Goal: Task Accomplishment & Management: Use online tool/utility

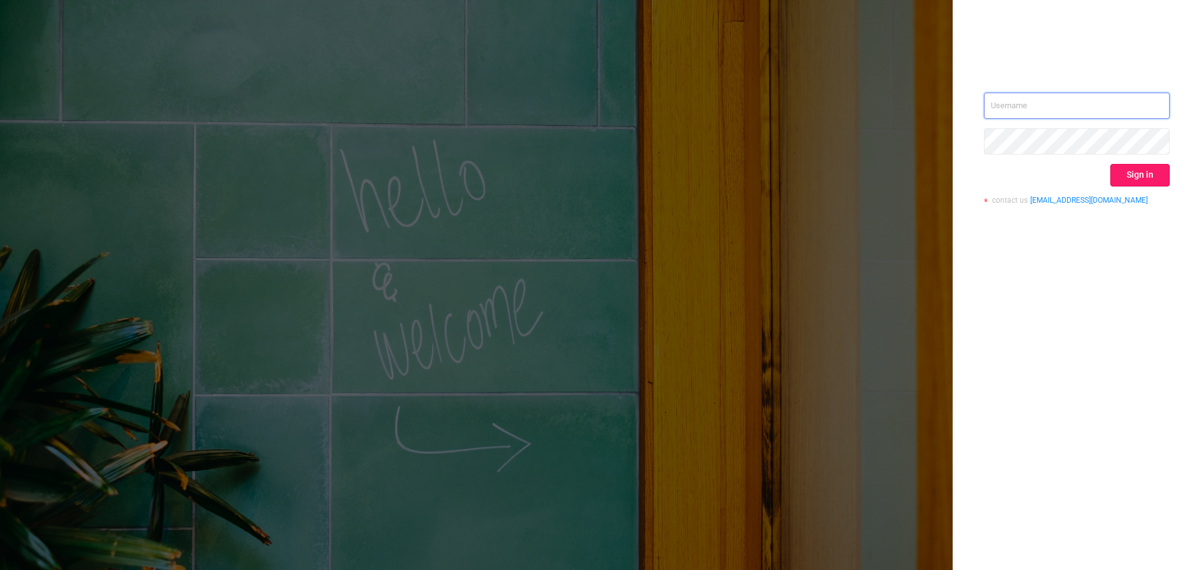
type input "[EMAIL_ADDRESS][DOMAIN_NAME]"
click at [1134, 184] on button "Sign in" at bounding box center [1140, 175] width 59 height 23
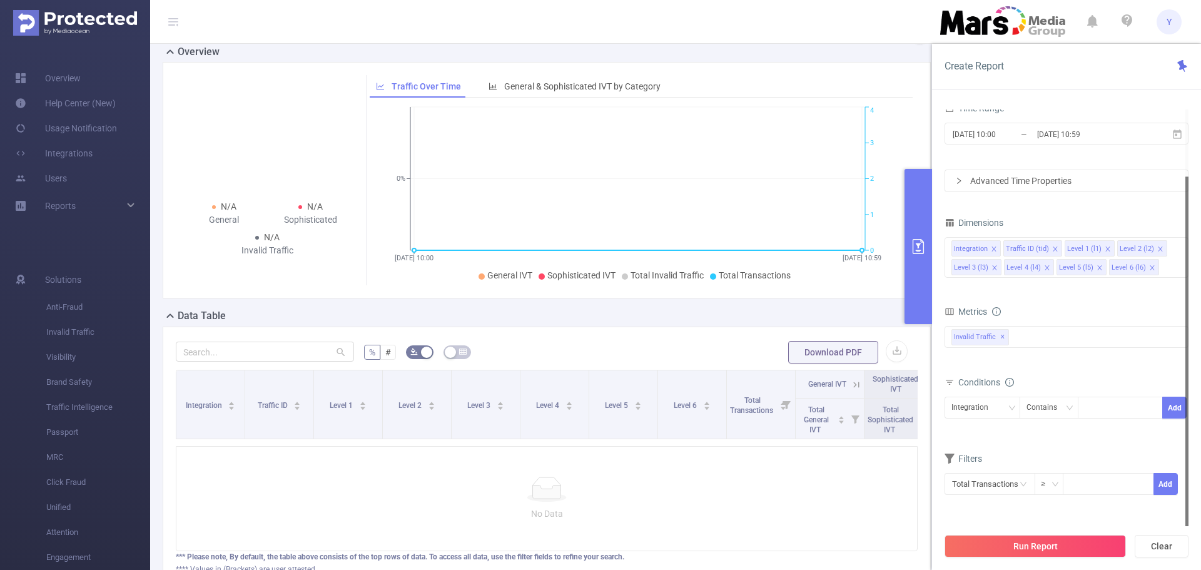
scroll to position [203, 0]
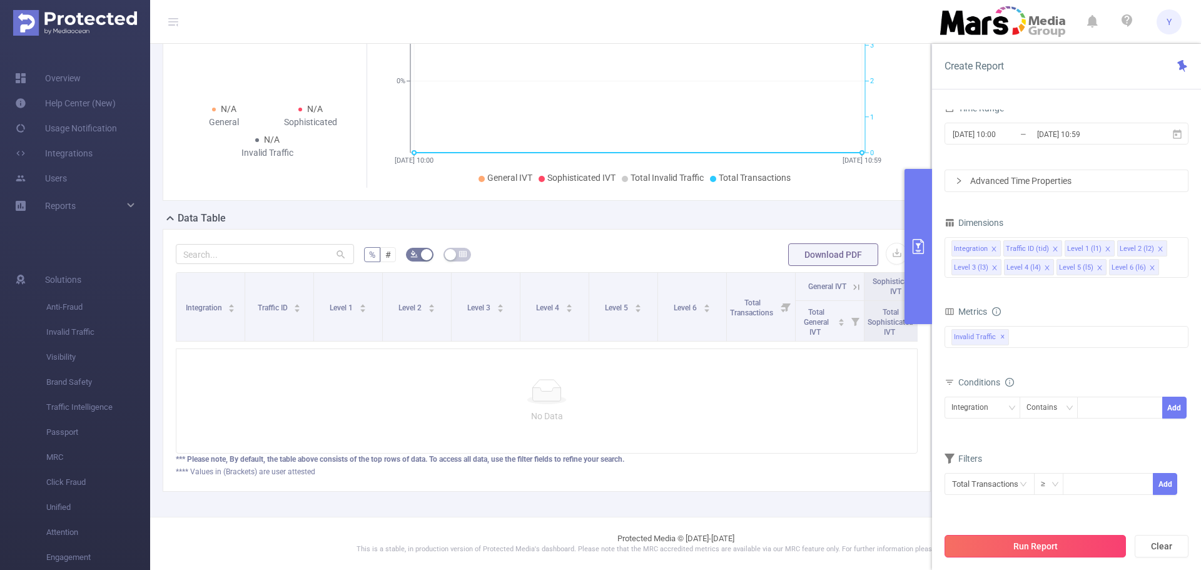
click at [1027, 546] on button "Run Report" at bounding box center [1035, 546] width 181 height 23
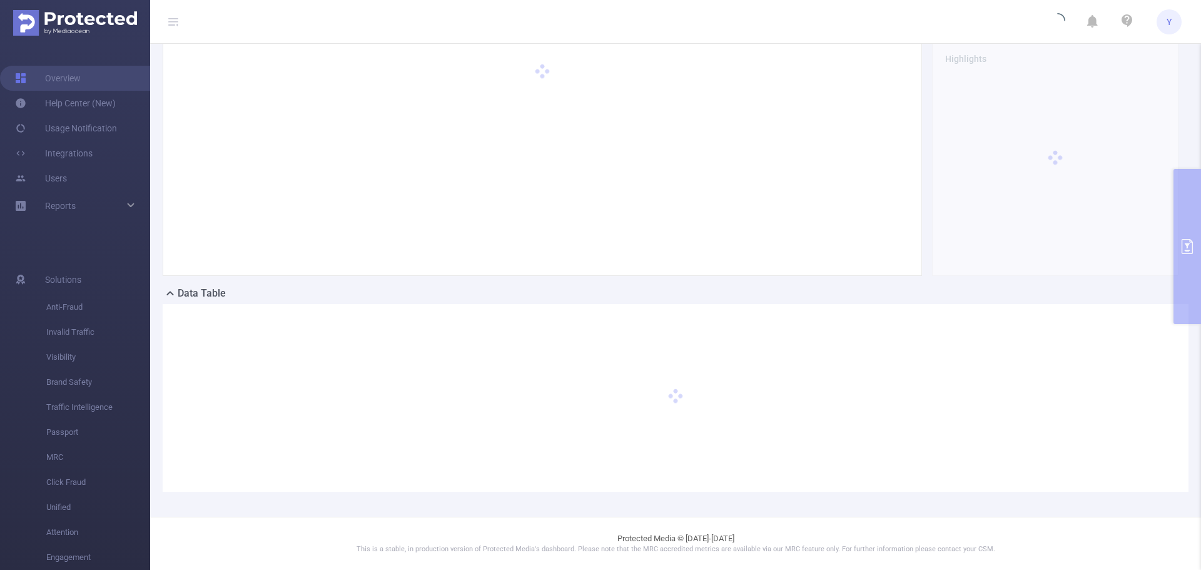
scroll to position [106, 0]
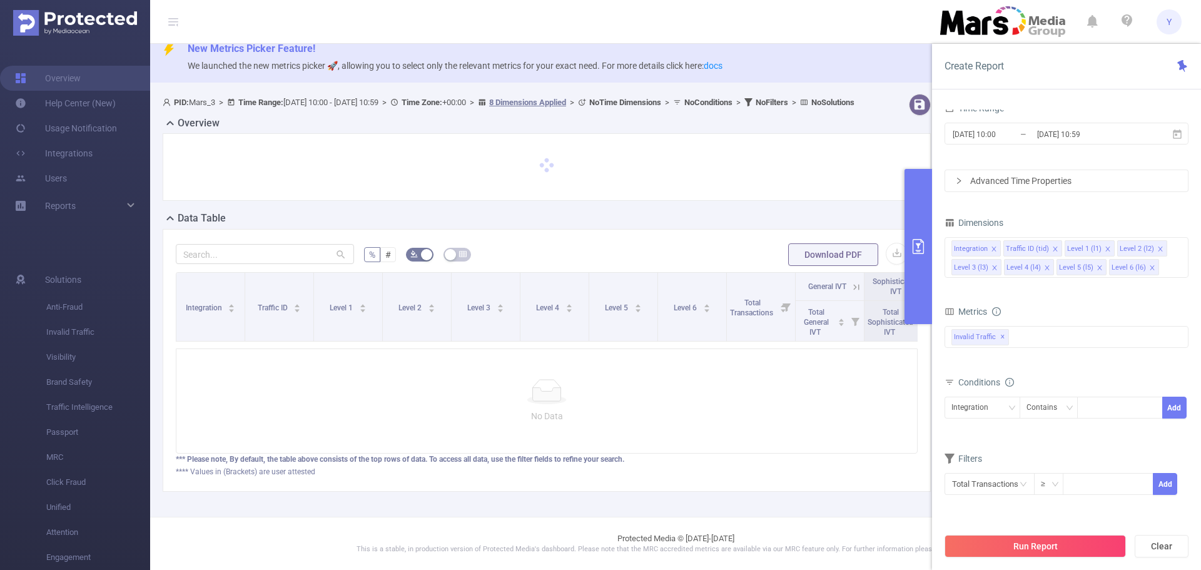
scroll to position [34, 0]
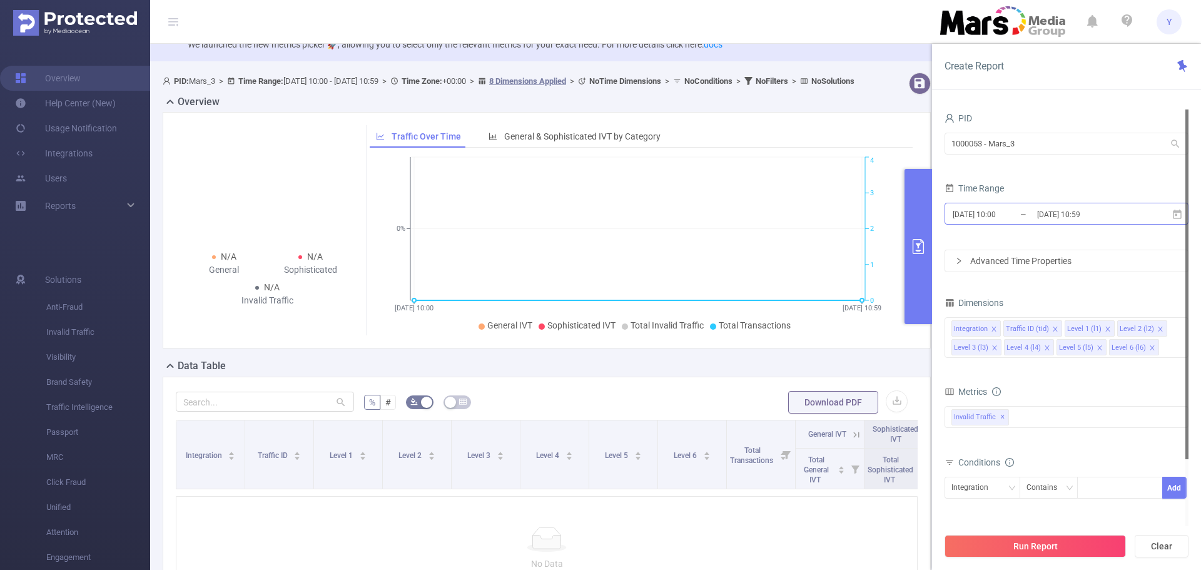
click at [992, 220] on input "[DATE] 10:00" at bounding box center [1002, 214] width 101 height 17
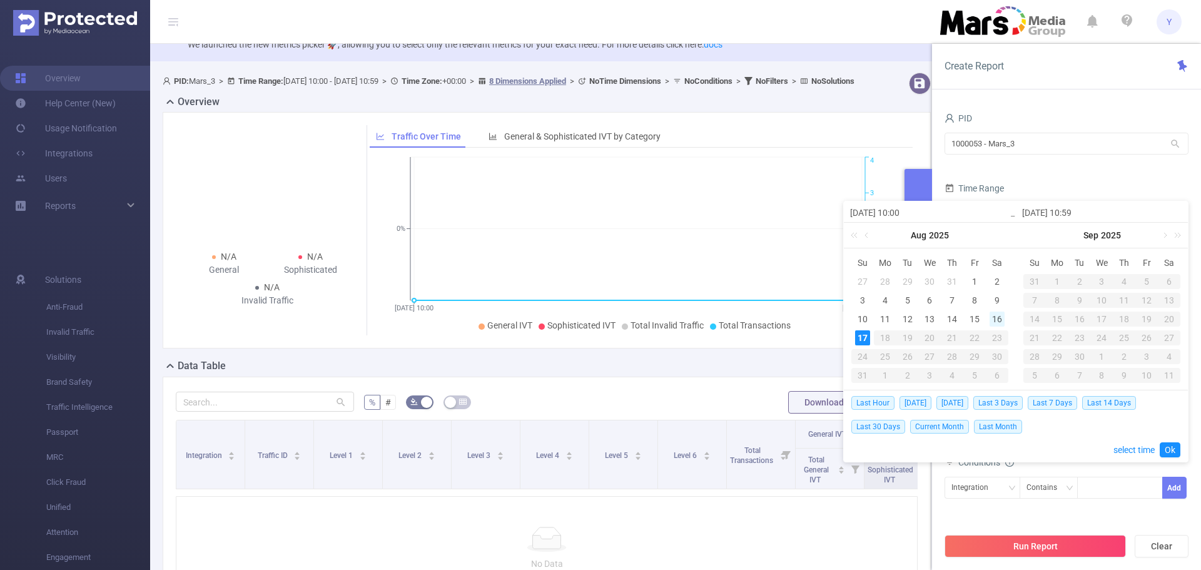
click at [999, 316] on div "16" at bounding box center [997, 319] width 15 height 15
type input "[DATE] 10:00"
type input "[DATE] 10:59"
type input "[DATE] 10:00"
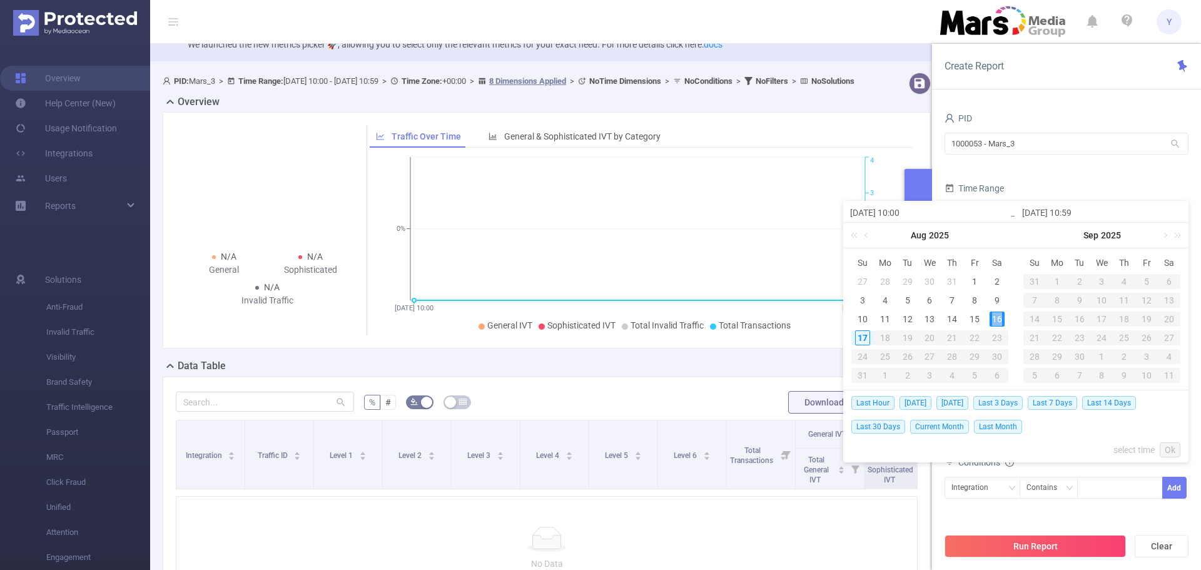
type input "[DATE] 10:59"
click at [1164, 452] on link "Ok" at bounding box center [1170, 449] width 21 height 15
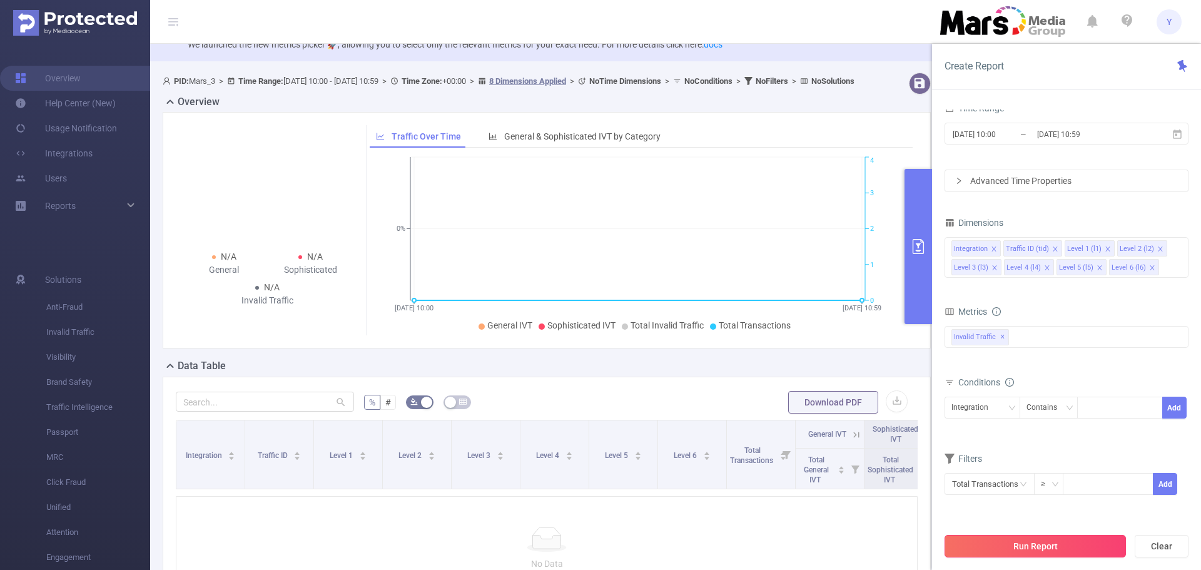
click at [1044, 552] on button "Run Report" at bounding box center [1035, 546] width 181 height 23
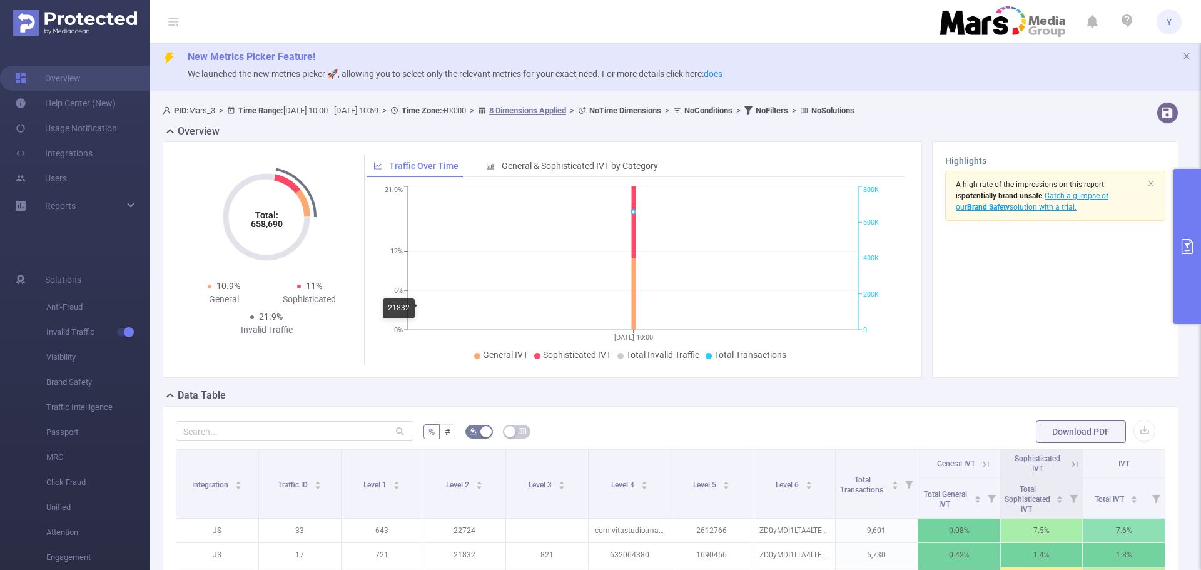
scroll to position [370, 0]
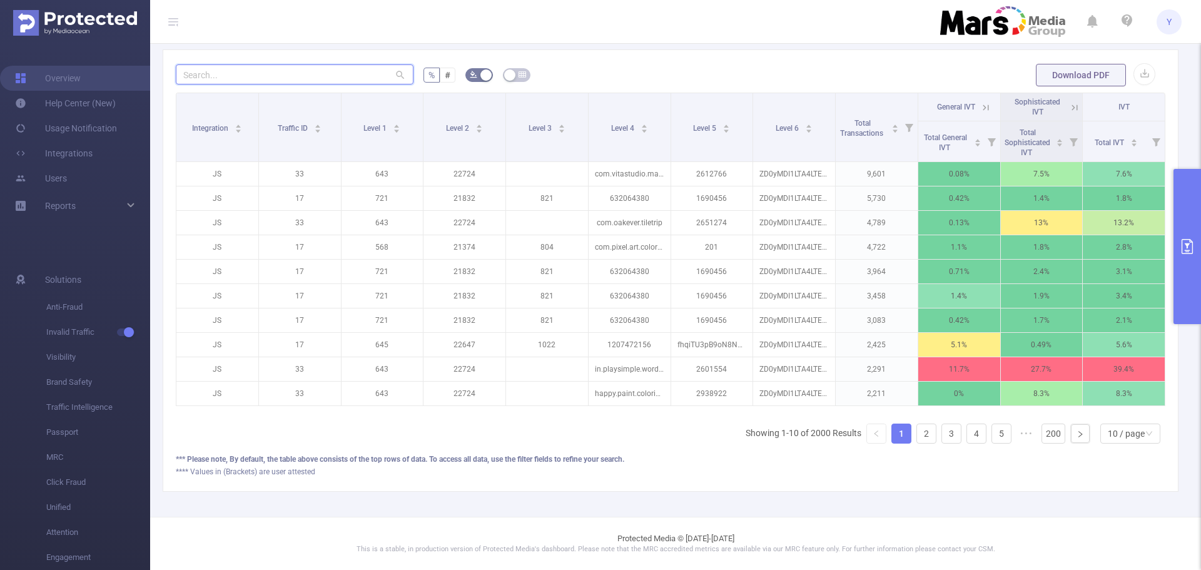
click at [309, 68] on input "text" at bounding box center [295, 74] width 238 height 20
paste input "io.supercent.linkedcubic"
type input "io.supercent.linkedcubic"
click at [1189, 233] on button "primary" at bounding box center [1188, 246] width 28 height 155
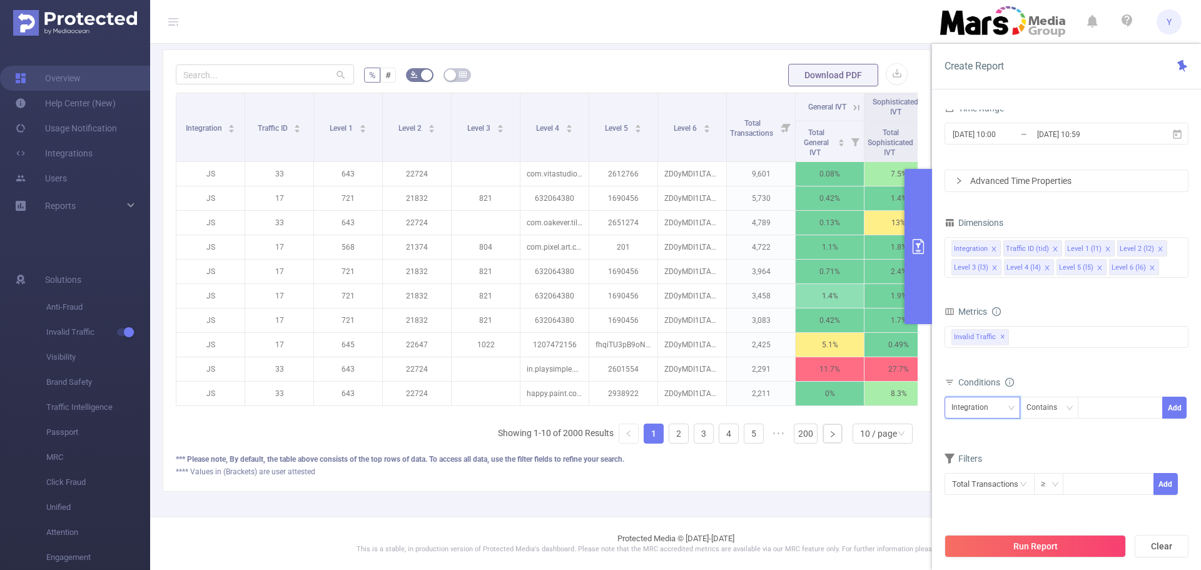
click at [965, 406] on div "Integration" at bounding box center [975, 407] width 46 height 21
click at [975, 345] on li "Level 4 (l4)" at bounding box center [983, 344] width 76 height 20
click at [1034, 408] on div "Contains" at bounding box center [1046, 407] width 39 height 21
click at [1057, 452] on li "Is" at bounding box center [1060, 454] width 83 height 20
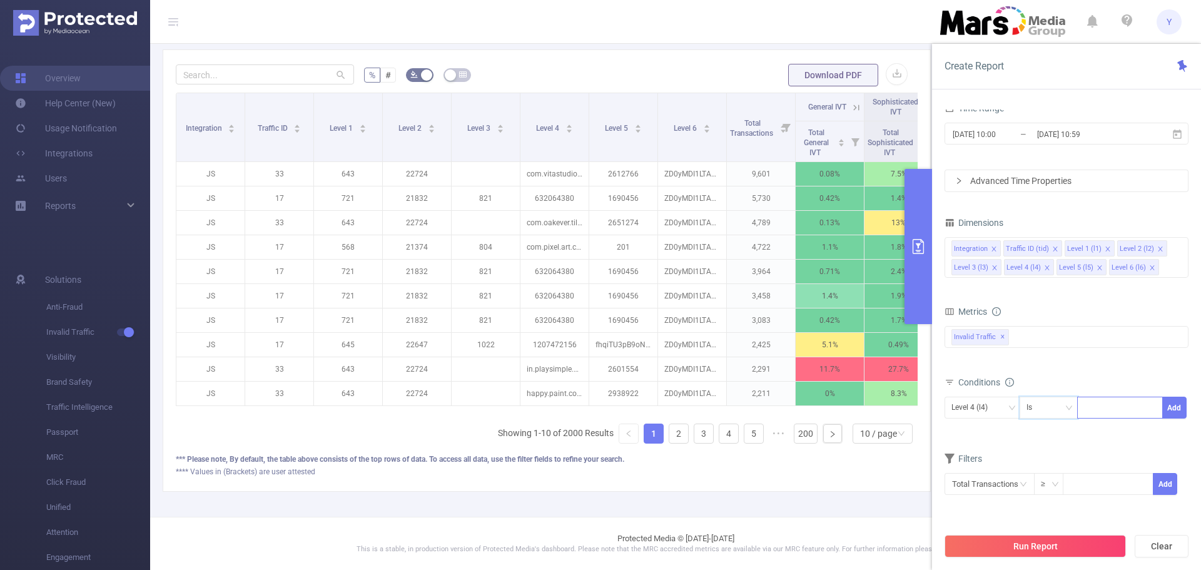
click at [1101, 414] on div at bounding box center [1120, 407] width 72 height 21
paste input "io.supercent.linkedcubic"
type input "io.supercent.linkedcubic"
click at [1172, 404] on button "Add" at bounding box center [1174, 408] width 24 height 22
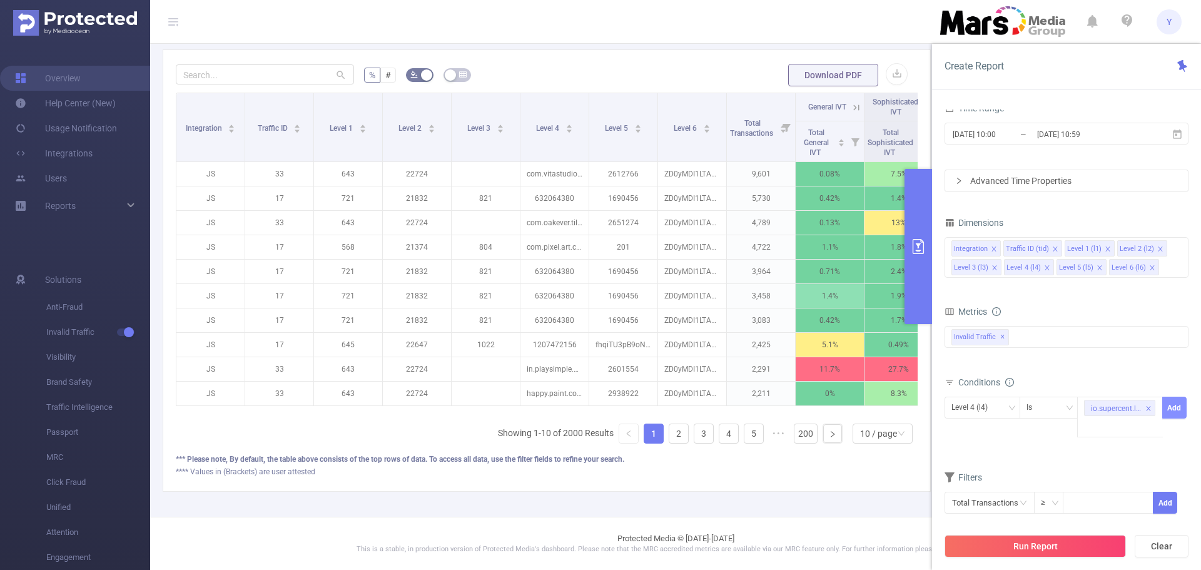
scroll to position [0, 0]
click at [1015, 539] on button "Run Report" at bounding box center [1035, 546] width 181 height 23
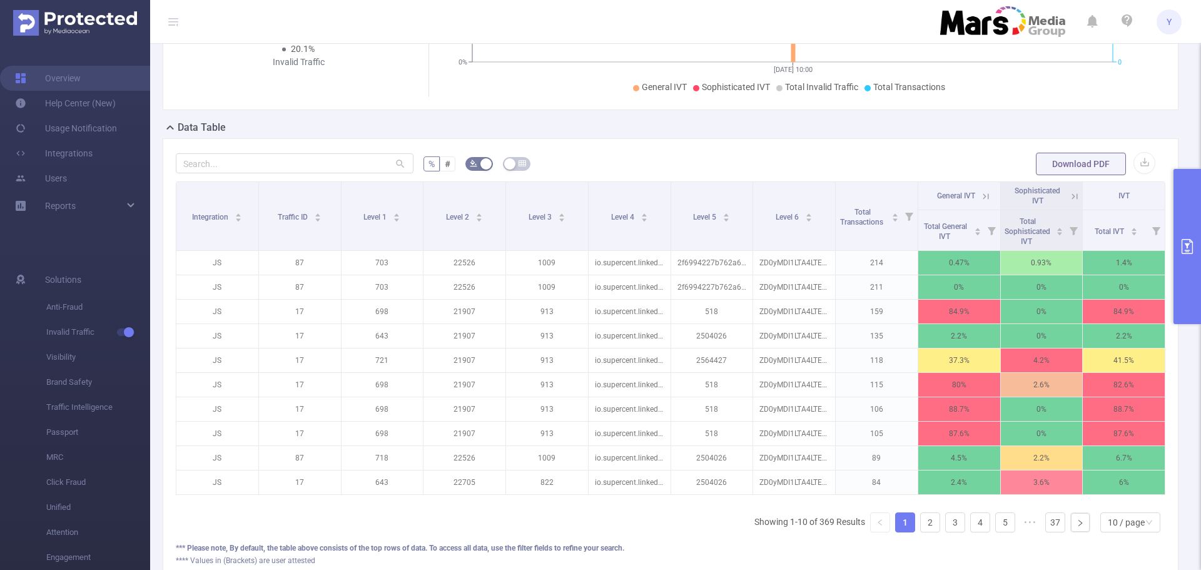
scroll to position [294, 0]
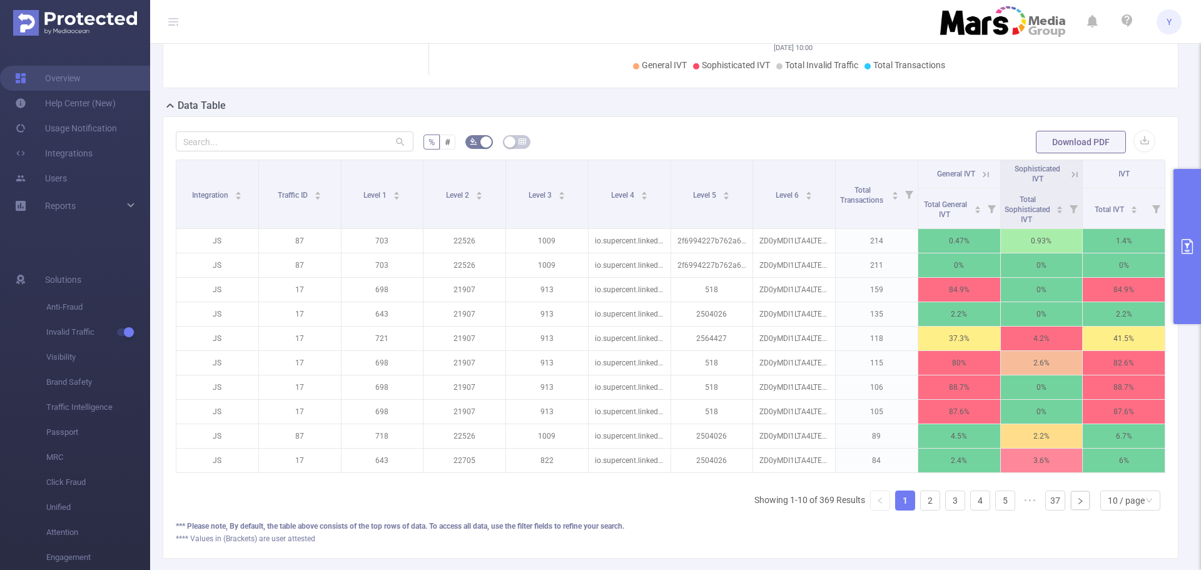
click at [1187, 219] on button "primary" at bounding box center [1188, 246] width 28 height 155
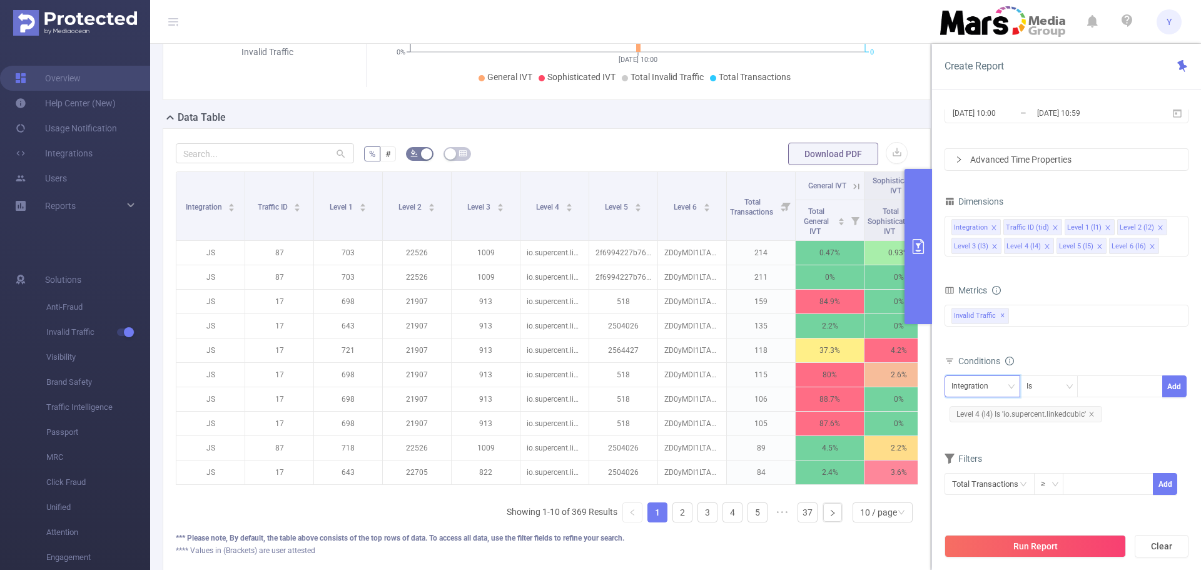
click at [976, 385] on div "Integration" at bounding box center [975, 386] width 46 height 21
click at [977, 488] on li "Level 3 (l3)" at bounding box center [983, 490] width 76 height 20
click at [1087, 388] on input at bounding box center [1087, 387] width 6 height 16
type input "845"
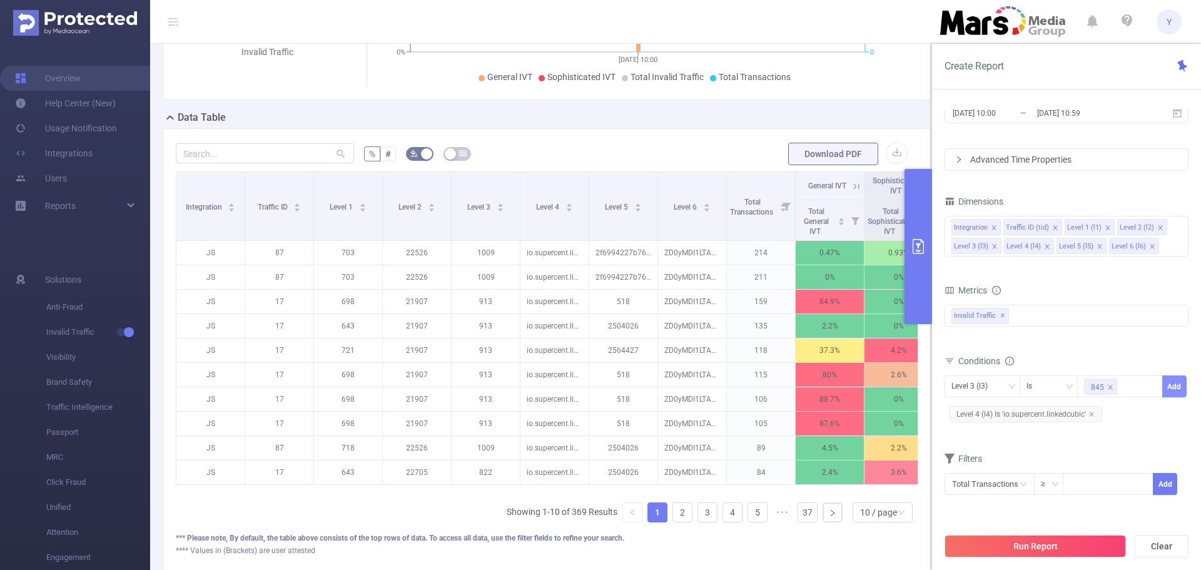
click at [1172, 380] on button "Add" at bounding box center [1174, 386] width 24 height 22
click at [1054, 542] on button "Run Report" at bounding box center [1035, 546] width 181 height 23
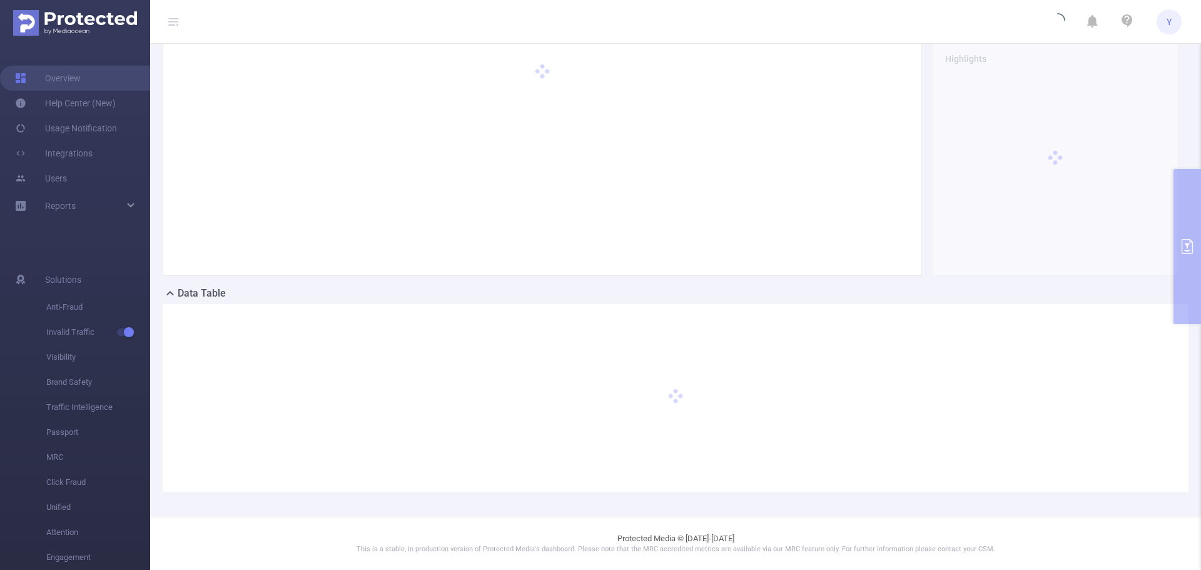
scroll to position [106, 0]
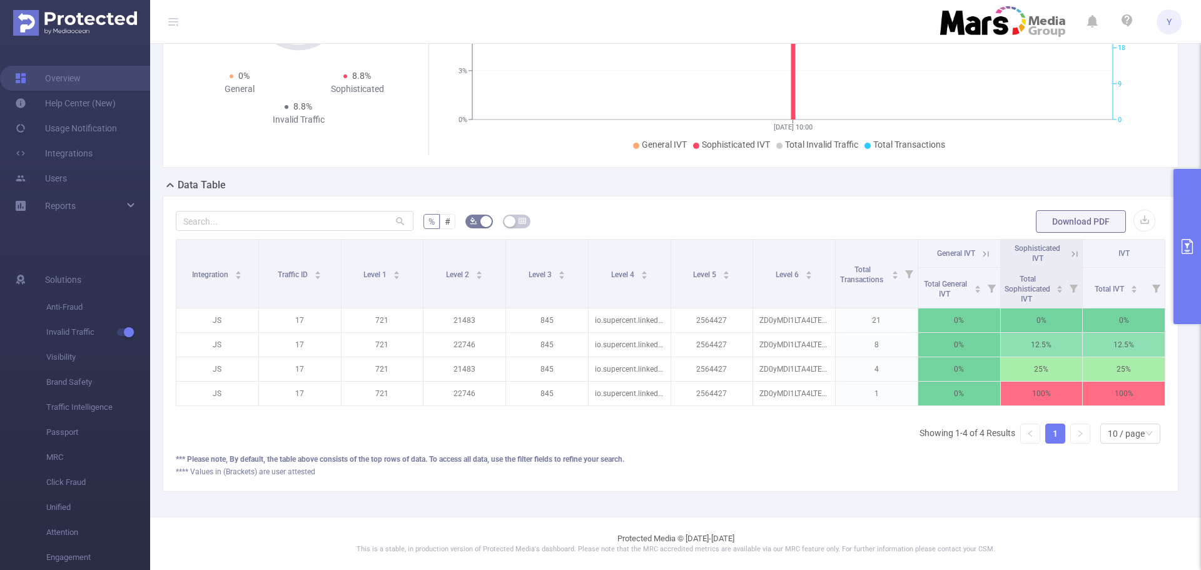
scroll to position [0, 3]
click at [1067, 248] on icon at bounding box center [1072, 253] width 11 height 11
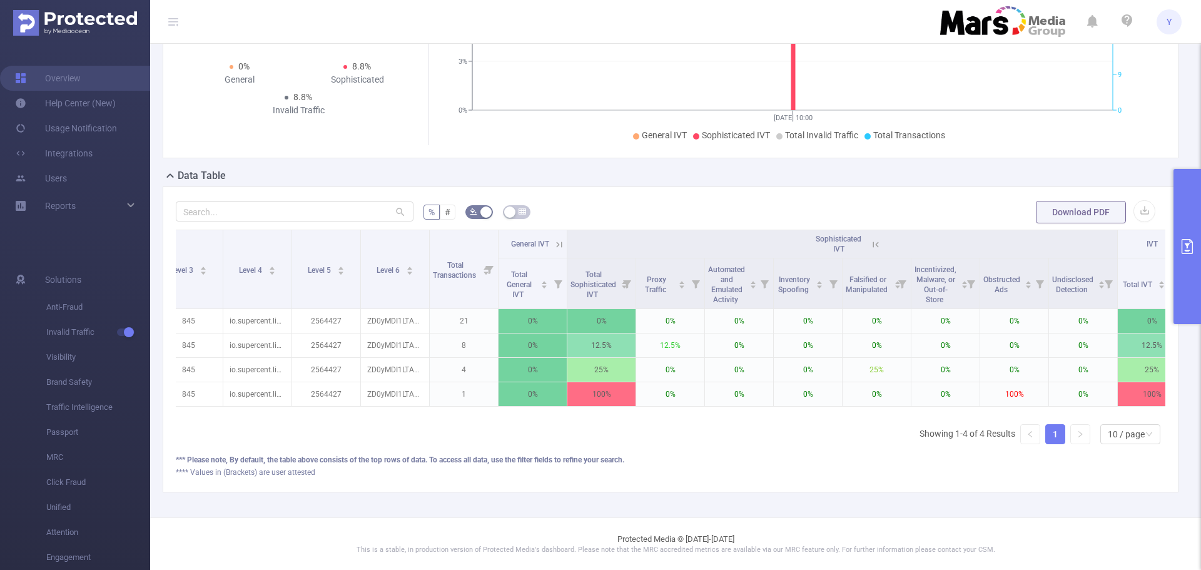
scroll to position [0, 330]
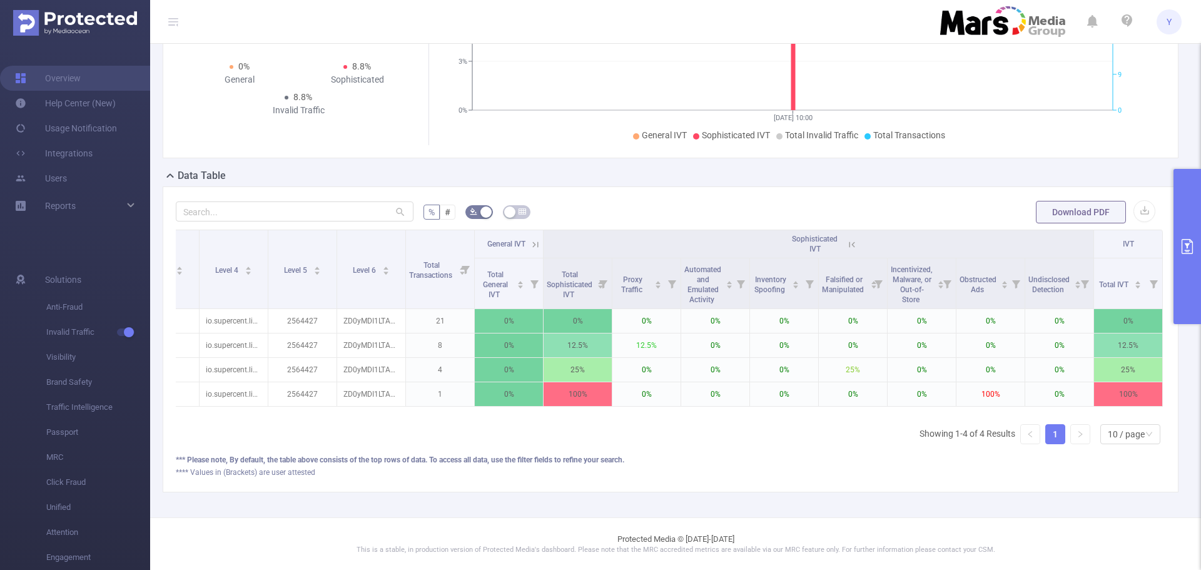
click at [847, 242] on icon at bounding box center [852, 244] width 11 height 11
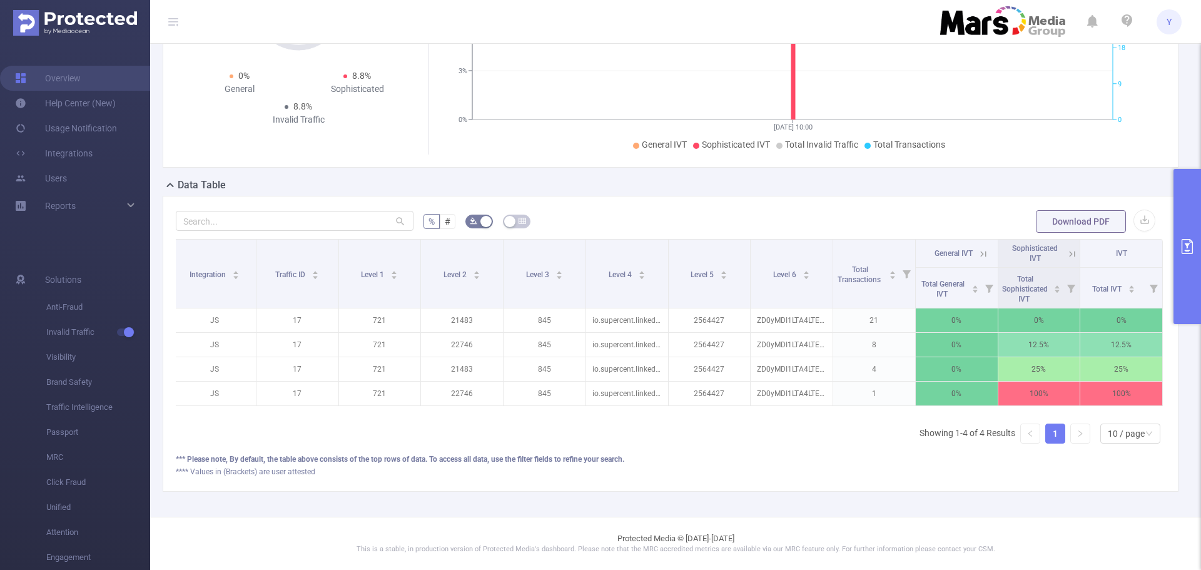
scroll to position [0, 3]
click at [1070, 251] on icon at bounding box center [1073, 254] width 6 height 6
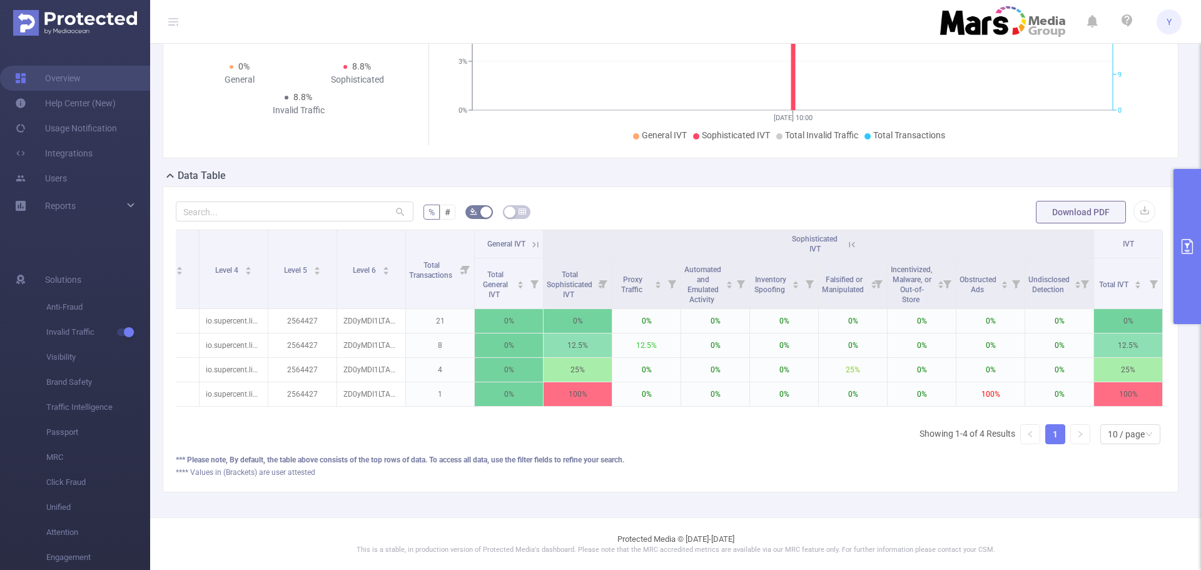
scroll to position [0, 0]
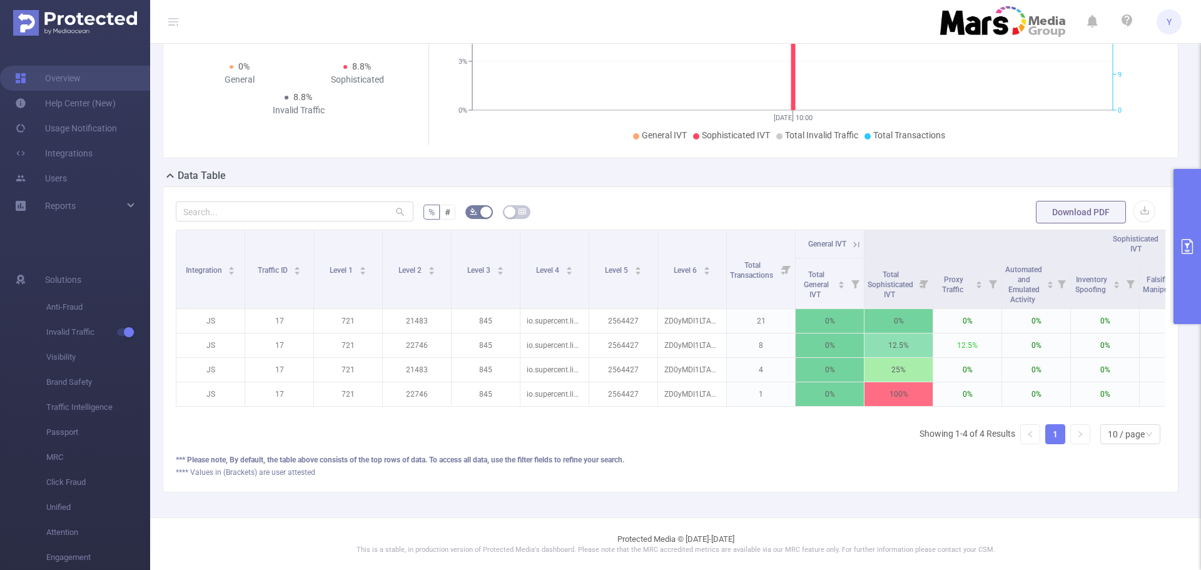
click at [1186, 225] on button "primary" at bounding box center [1188, 246] width 28 height 155
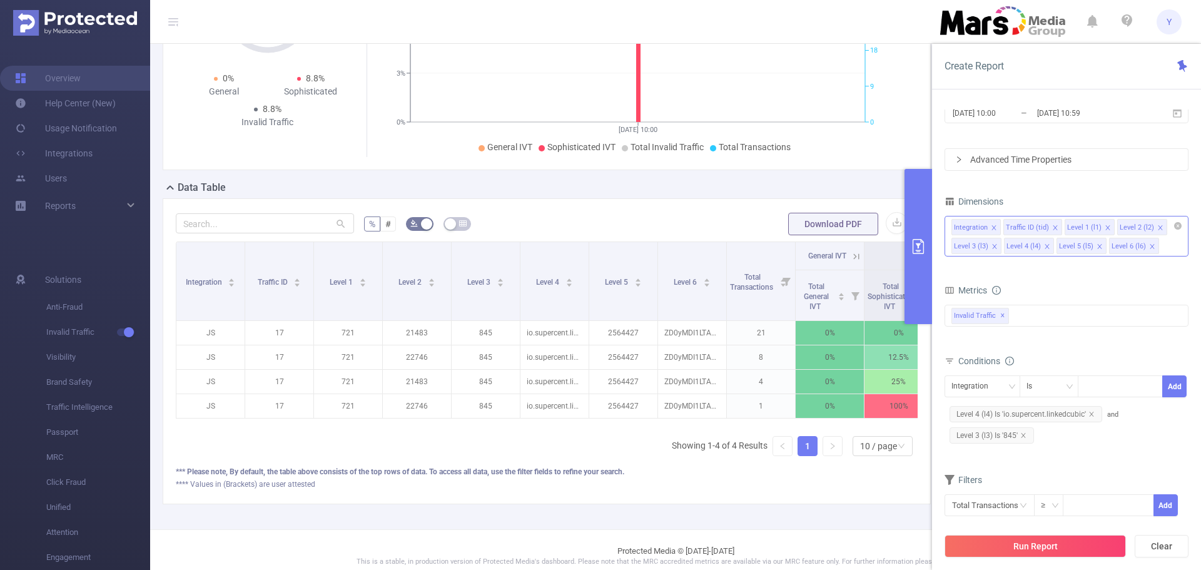
click at [994, 226] on icon "icon: close" at bounding box center [994, 228] width 6 height 6
click at [1007, 231] on li "Traffic ID (tid)" at bounding box center [981, 227] width 59 height 16
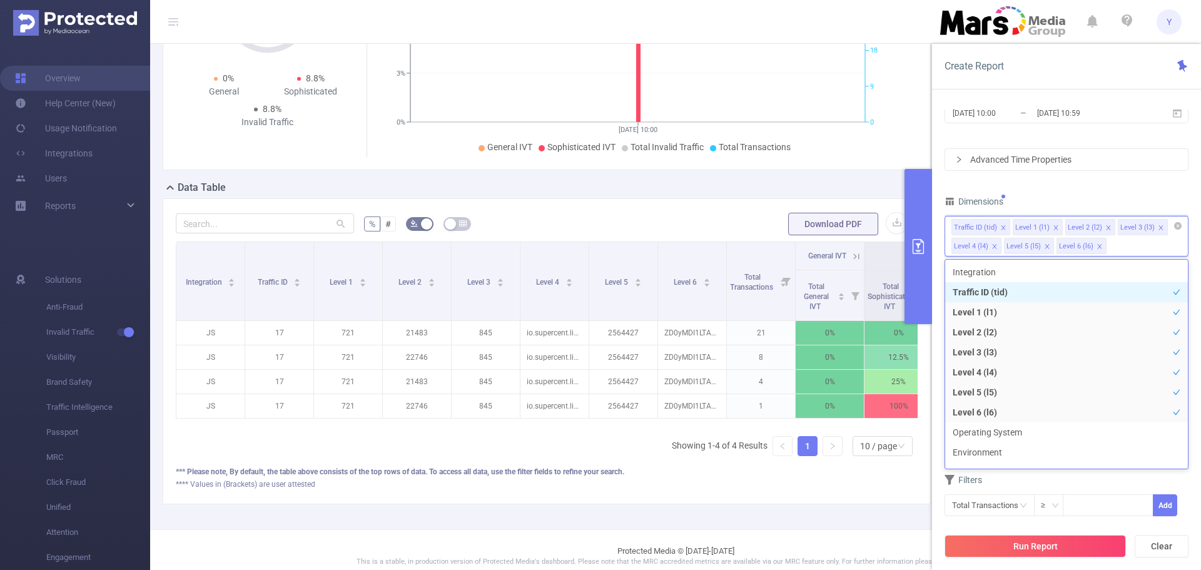
click at [1002, 228] on icon "icon: close" at bounding box center [1003, 227] width 4 height 4
click at [994, 245] on icon "icon: close" at bounding box center [995, 246] width 6 height 6
click at [990, 244] on li "Level 6 (l6)" at bounding box center [977, 246] width 50 height 16
click at [997, 246] on li "Level 6 (l6)" at bounding box center [977, 246] width 50 height 16
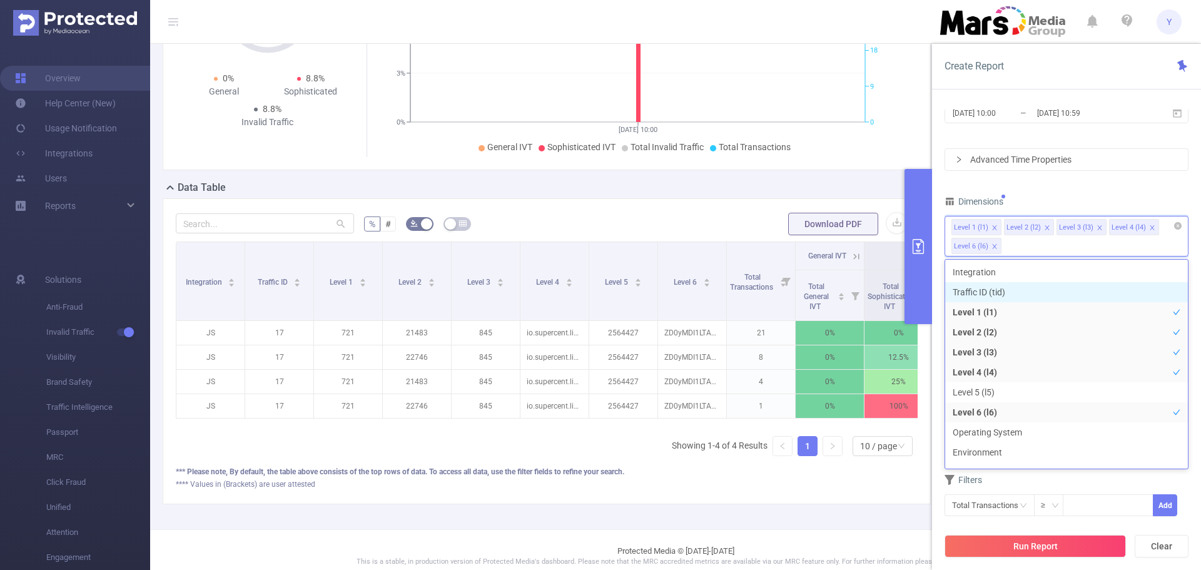
click at [996, 246] on icon "icon: close" at bounding box center [995, 246] width 6 height 6
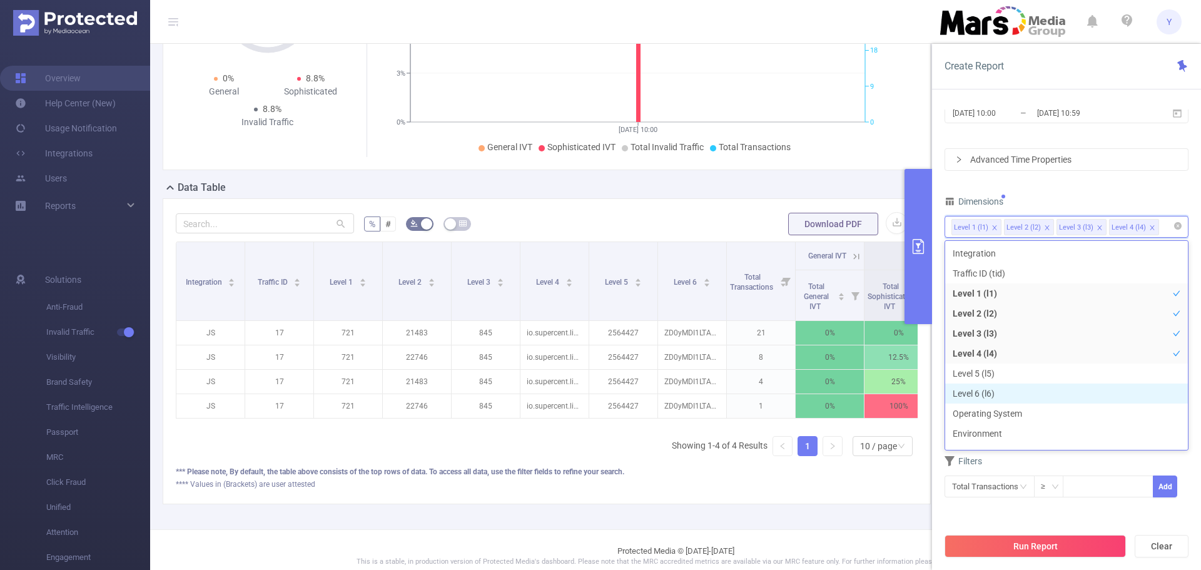
scroll to position [14, 0]
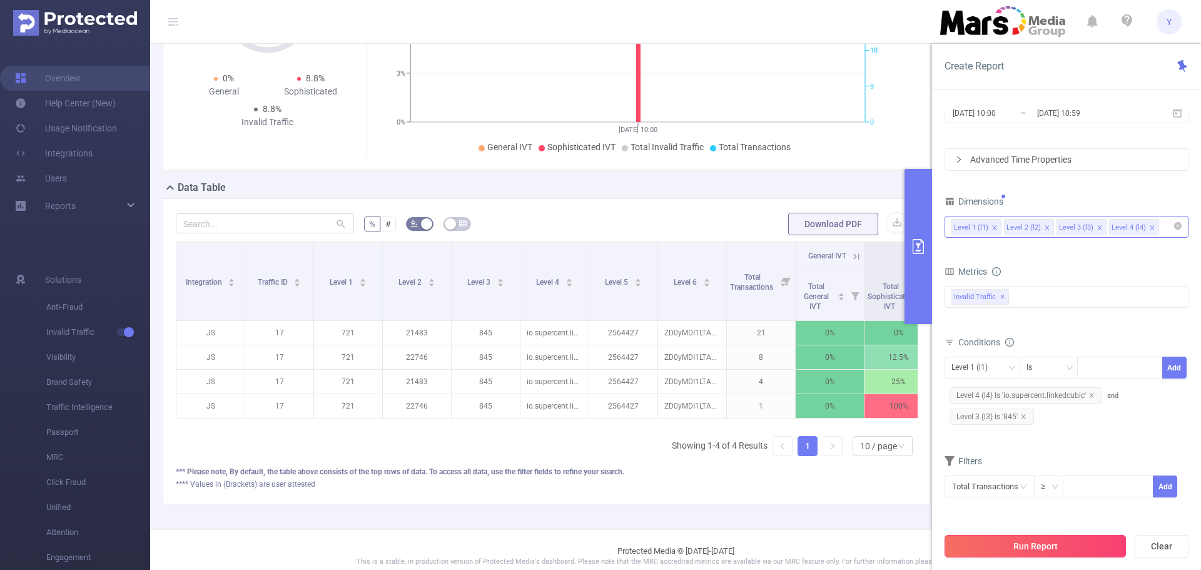
click at [1045, 552] on button "Run Report" at bounding box center [1035, 546] width 181 height 23
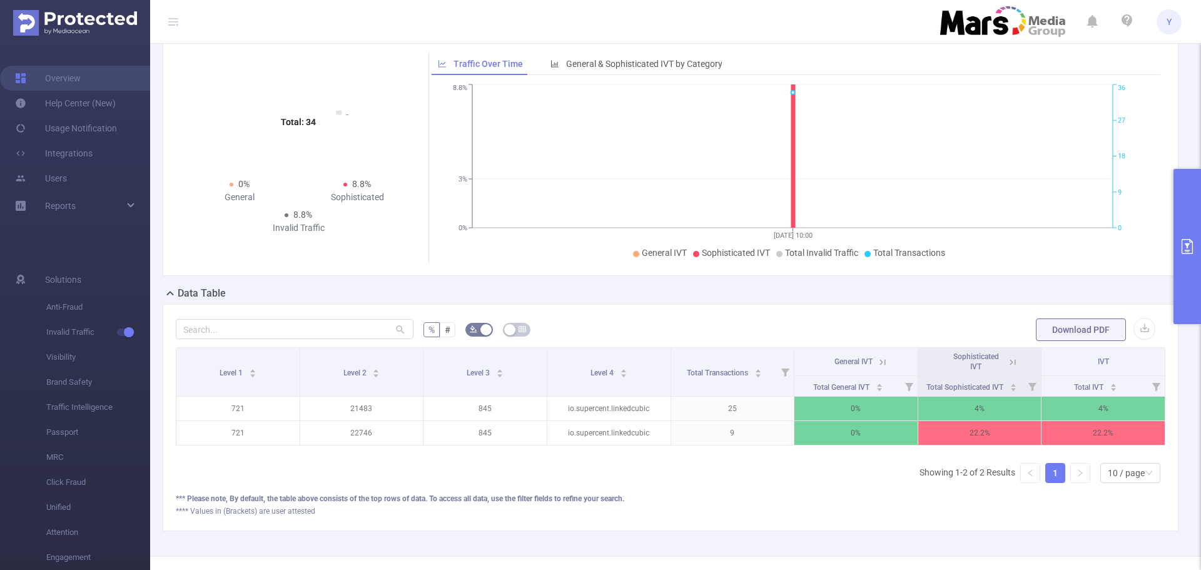
scroll to position [0, 3]
